Goal: Task Accomplishment & Management: Complete application form

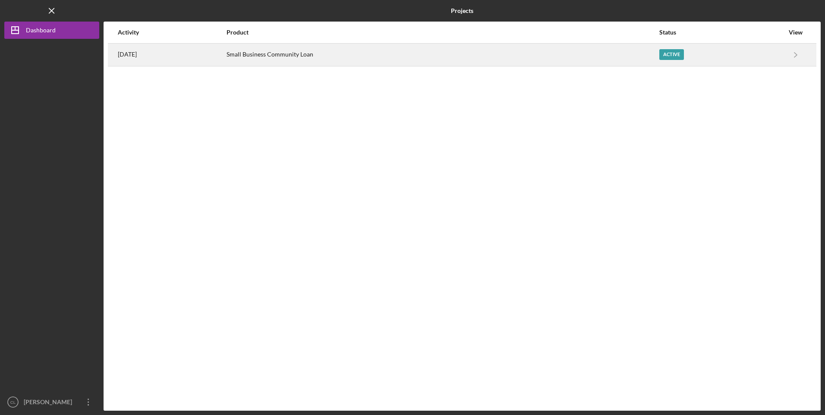
click at [591, 52] on div "Small Business Community Loan" at bounding box center [442, 55] width 432 height 22
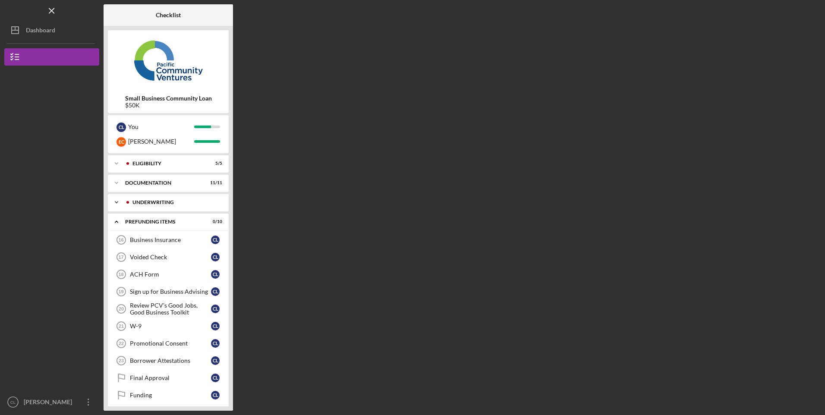
click at [161, 200] on div "Underwriting" at bounding box center [174, 202] width 85 height 5
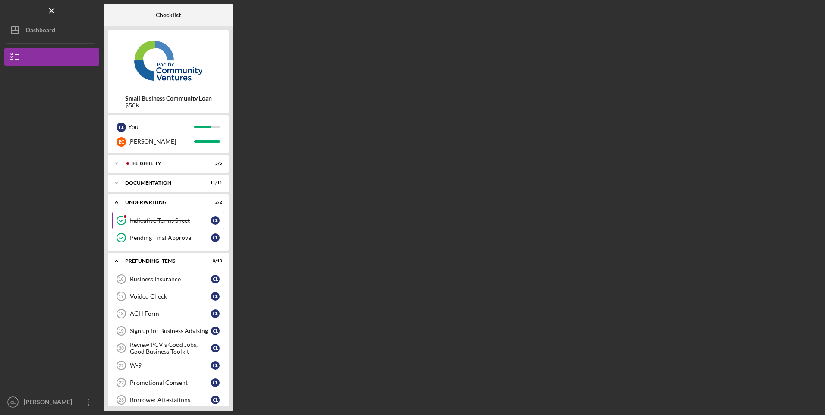
click at [155, 215] on link "Indicative Terms Sheet Indicative Terms Sheet C L" at bounding box center [168, 220] width 112 height 17
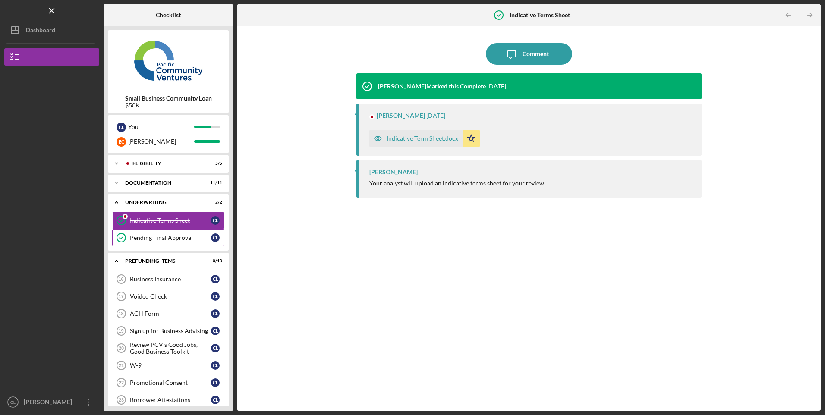
click at [162, 236] on div "Pending Final Approval" at bounding box center [170, 237] width 81 height 7
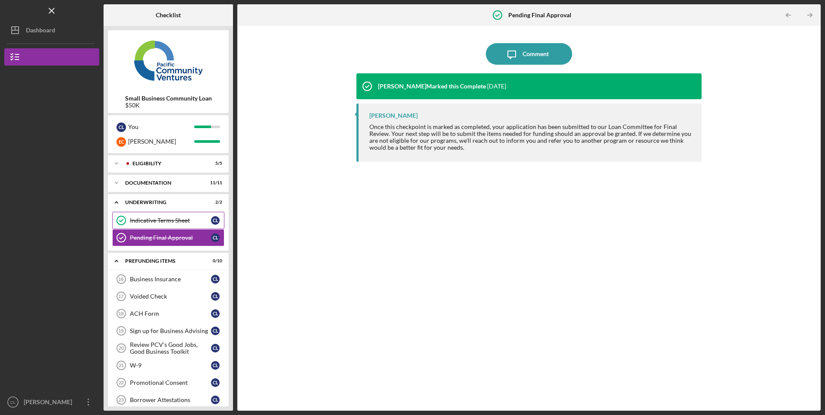
click at [162, 216] on link "Indicative Terms Sheet Indicative Terms Sheet C L" at bounding box center [168, 220] width 112 height 17
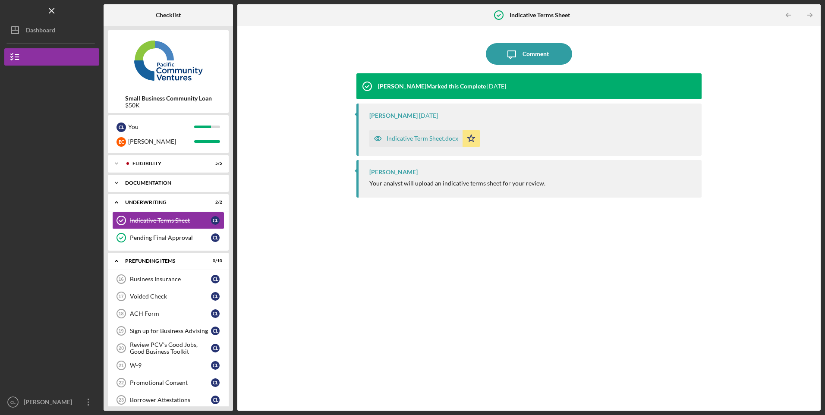
click at [160, 183] on div "Documentation" at bounding box center [171, 182] width 93 height 5
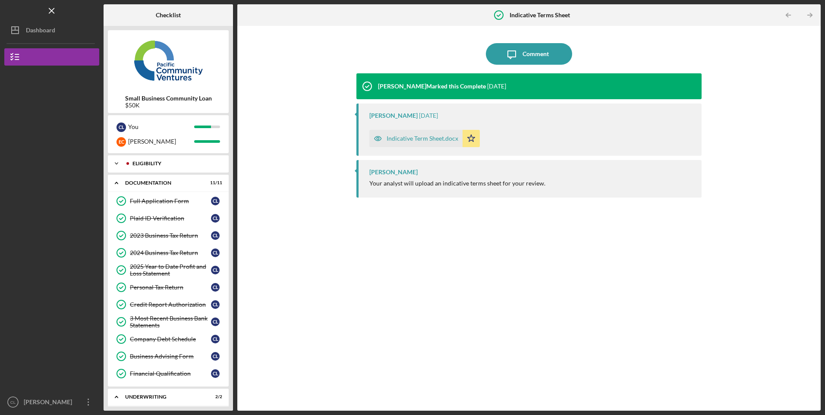
click at [156, 162] on div "Eligibility" at bounding box center [174, 163] width 85 height 5
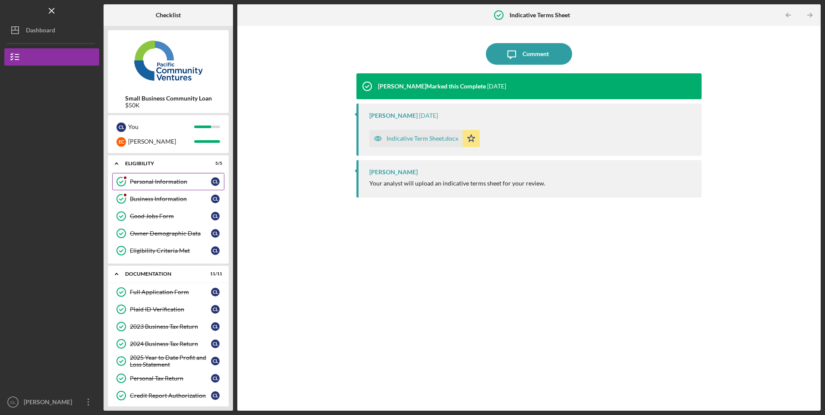
click at [153, 185] on link "Personal Information Personal Information C L" at bounding box center [168, 181] width 112 height 17
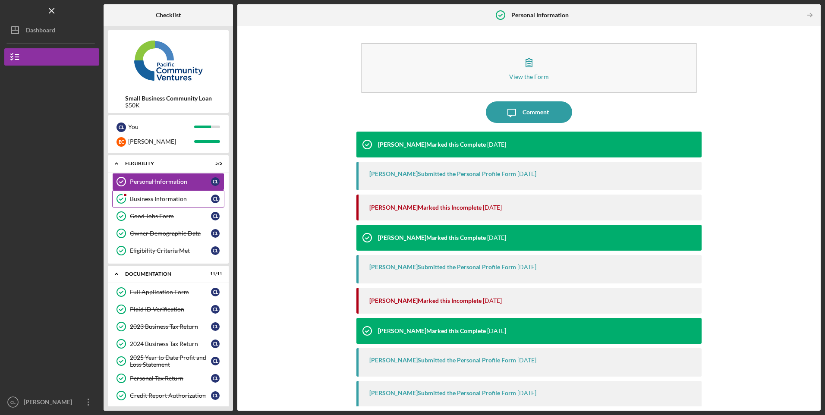
click at [151, 200] on div "Business Information" at bounding box center [170, 198] width 81 height 7
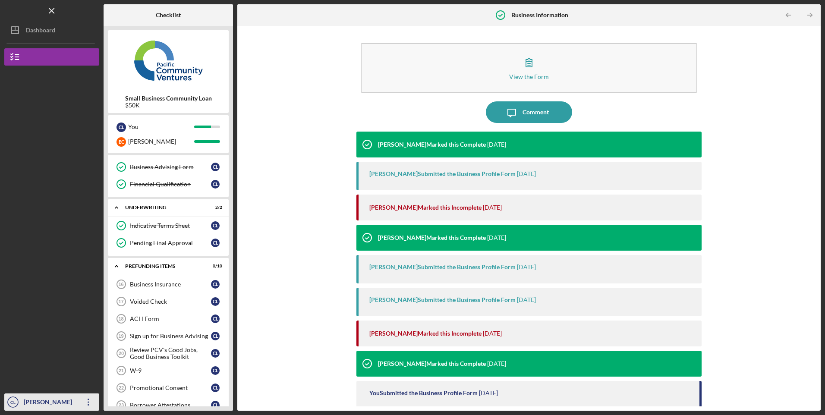
scroll to position [331, 0]
